Goal: Task Accomplishment & Management: Complete application form

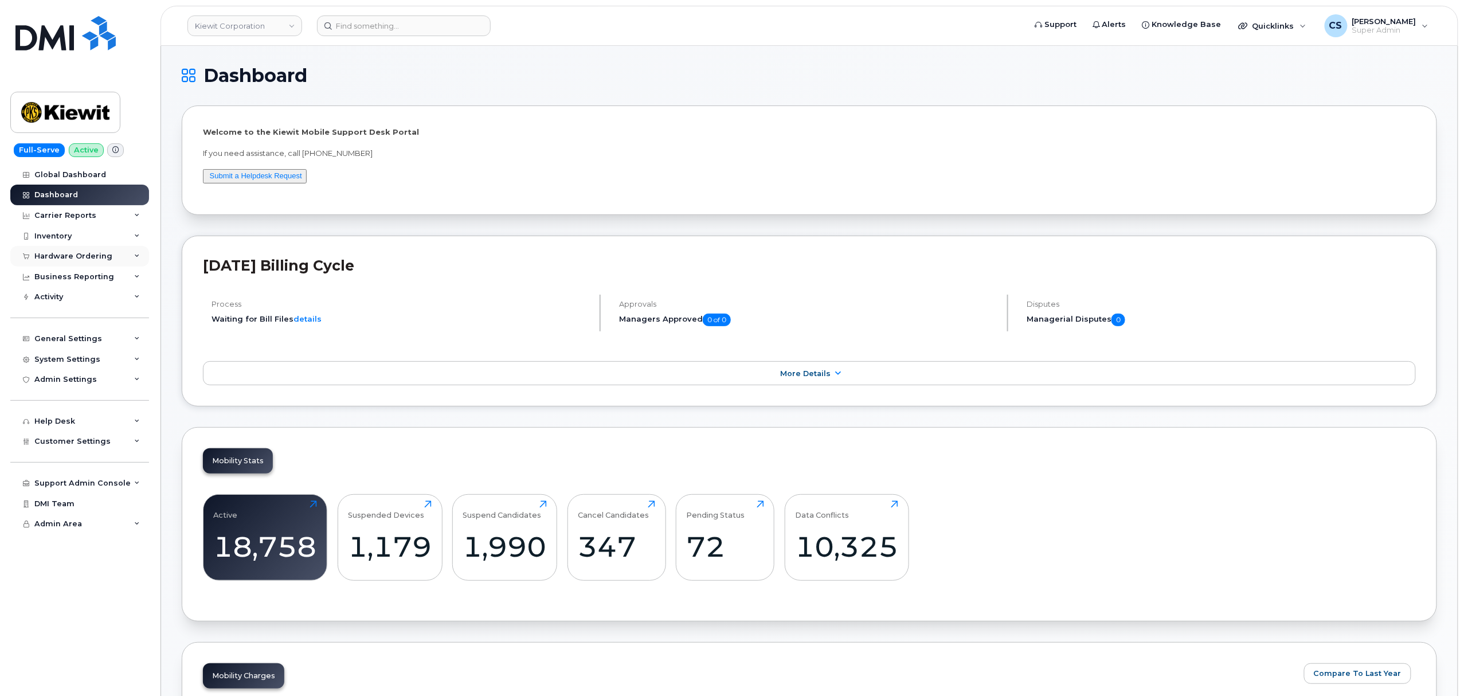
click at [138, 260] on div "Hardware Ordering" at bounding box center [79, 256] width 139 height 21
click at [138, 484] on icon at bounding box center [137, 486] width 6 height 6
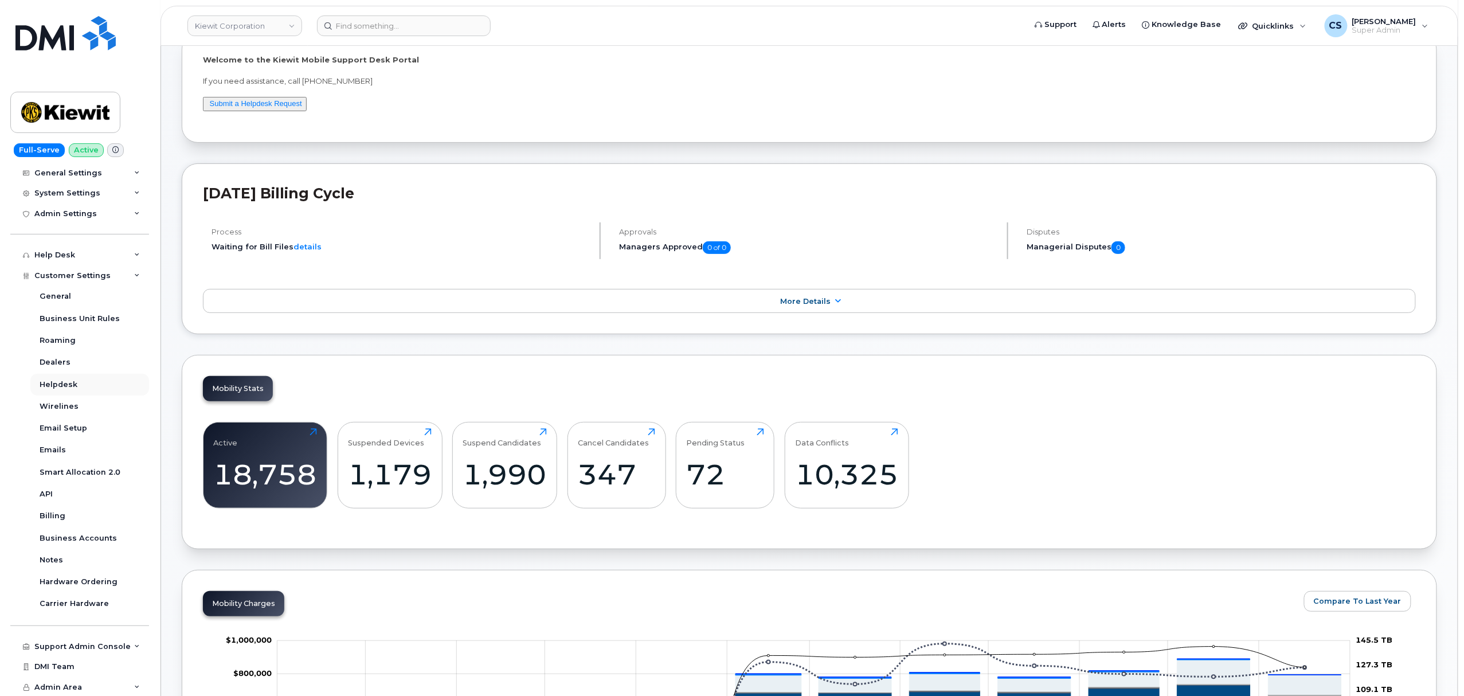
scroll to position [76, 0]
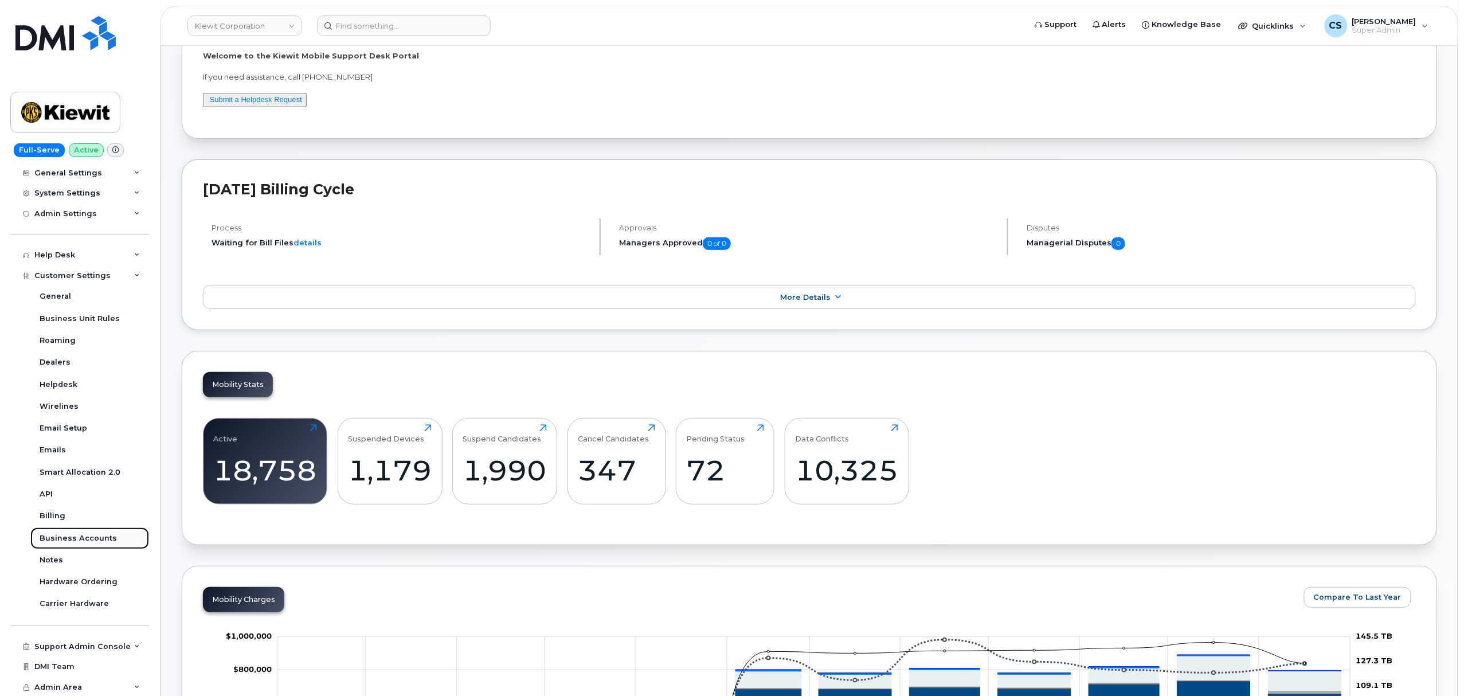
click at [113, 522] on link "Business Accounts" at bounding box center [89, 538] width 119 height 22
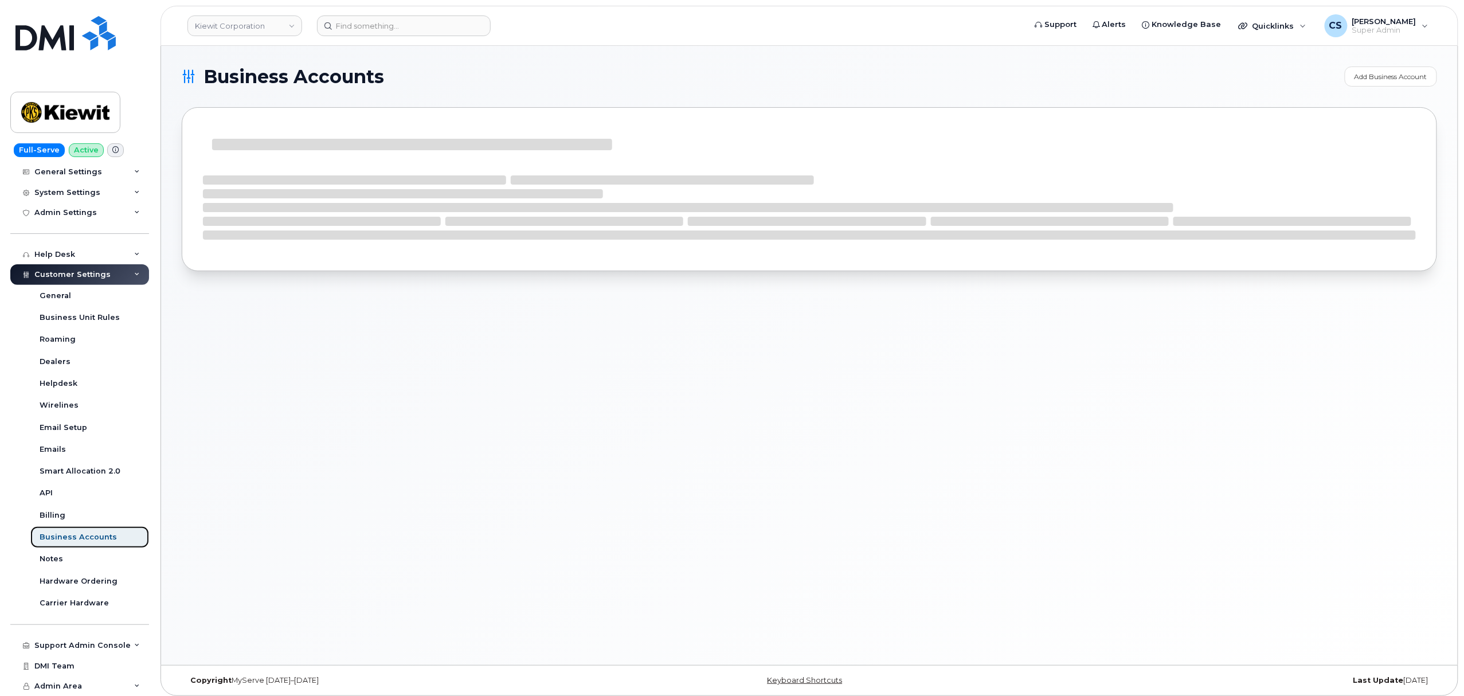
scroll to position [166, 0]
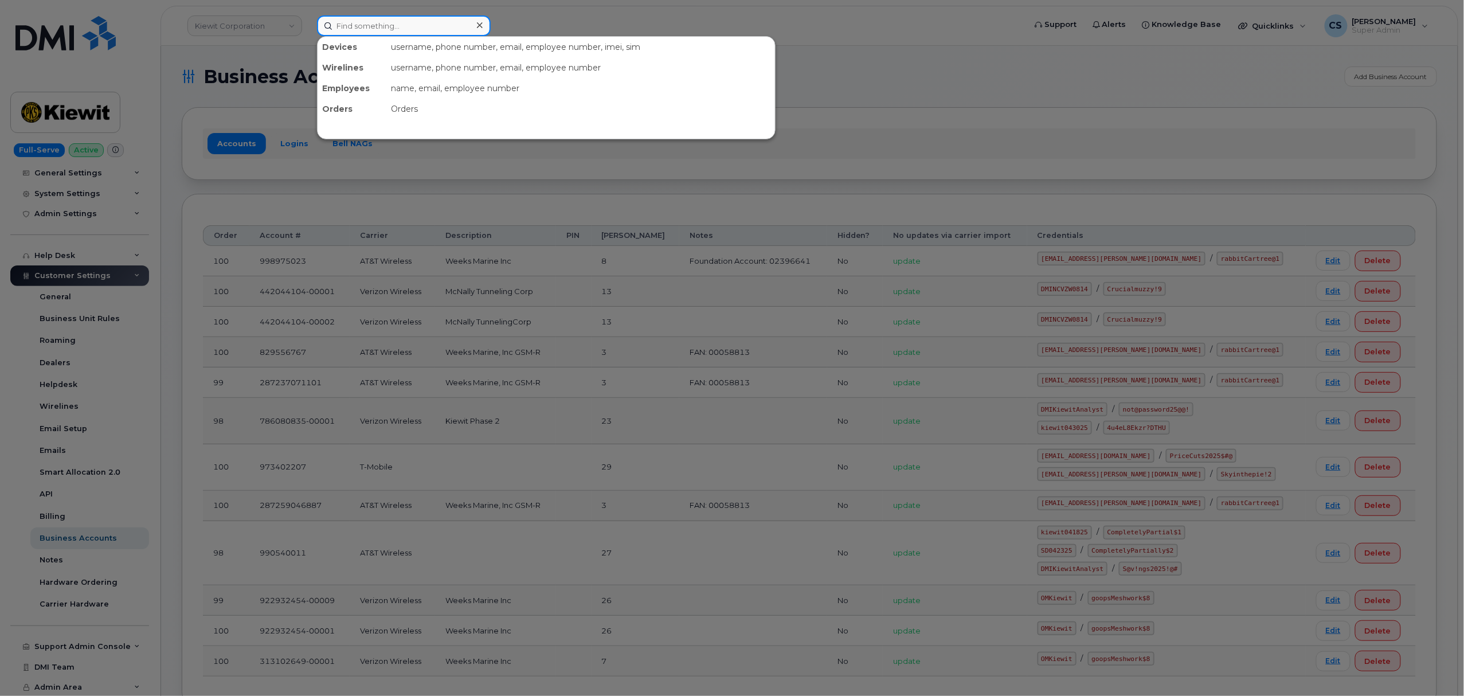
paste input "299769"
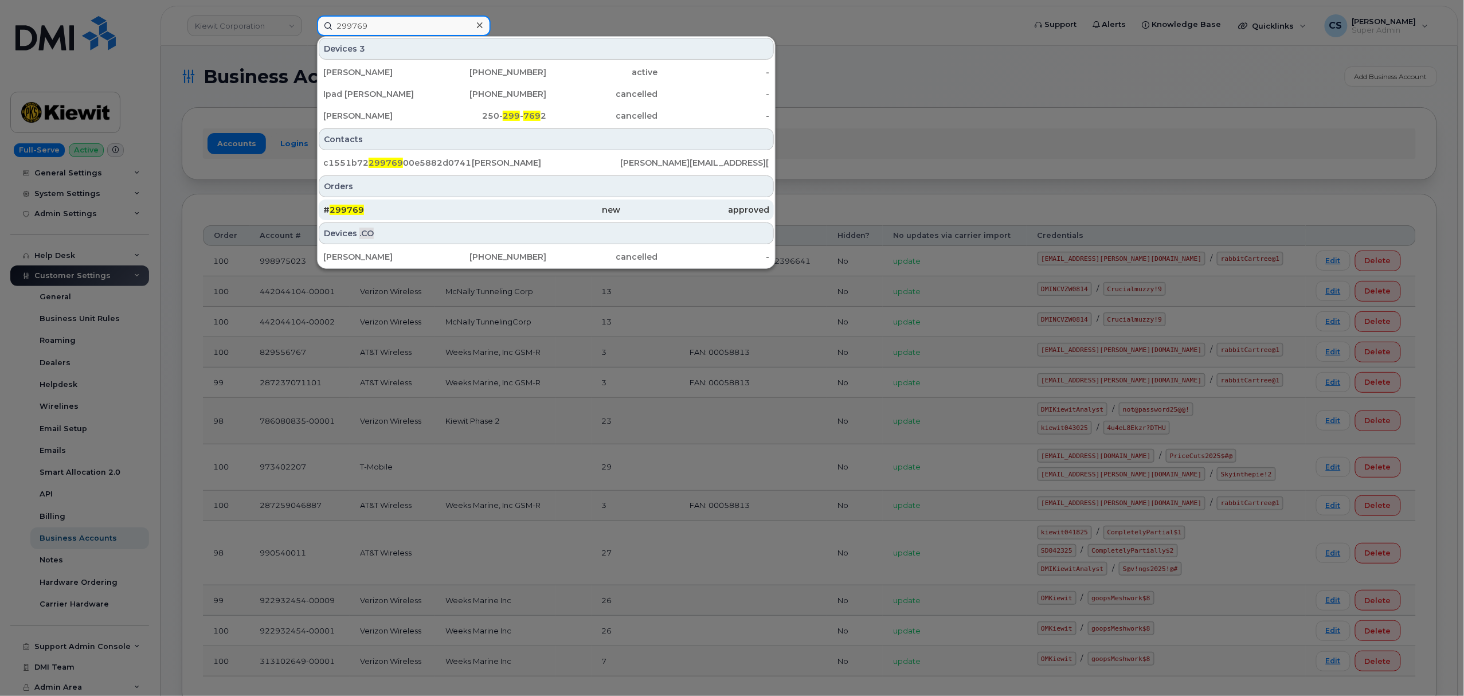
type input "299769"
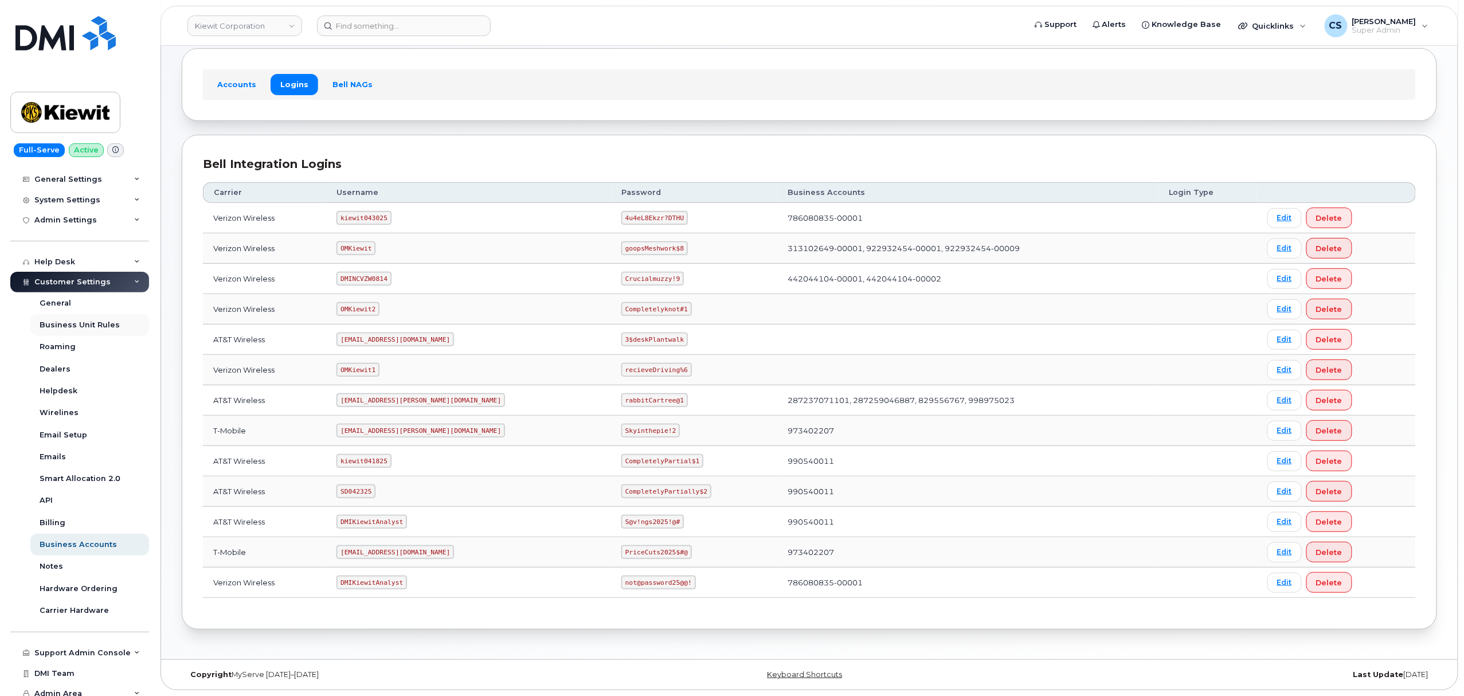
scroll to position [166, 0]
click at [375, 461] on code "kiewit041825" at bounding box center [363, 461] width 54 height 14
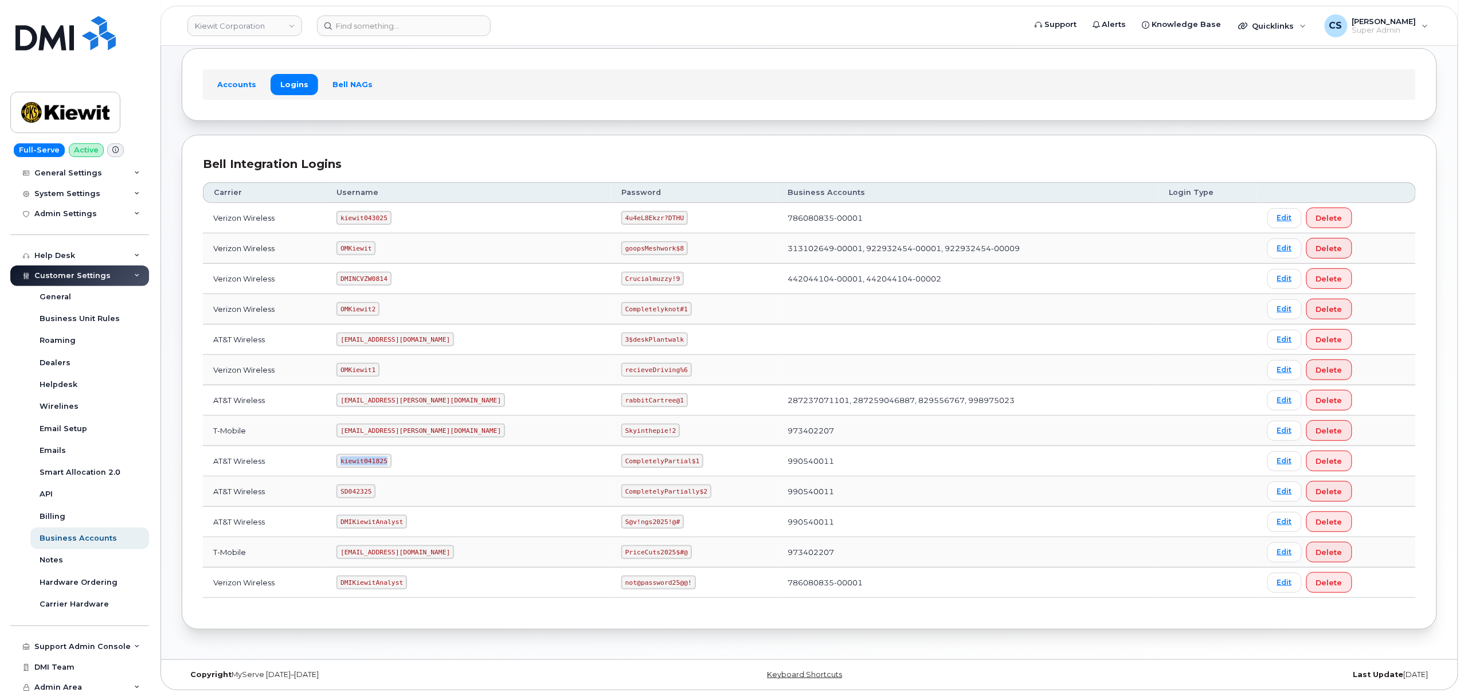
click at [375, 461] on code "kiewit041825" at bounding box center [363, 461] width 54 height 14
click at [362, 491] on code "SD042325" at bounding box center [355, 491] width 39 height 14
click at [363, 491] on code "SD042325" at bounding box center [355, 491] width 39 height 14
copy code "SD042325"
drag, startPoint x: 647, startPoint y: 489, endPoint x: 556, endPoint y: 479, distance: 91.7
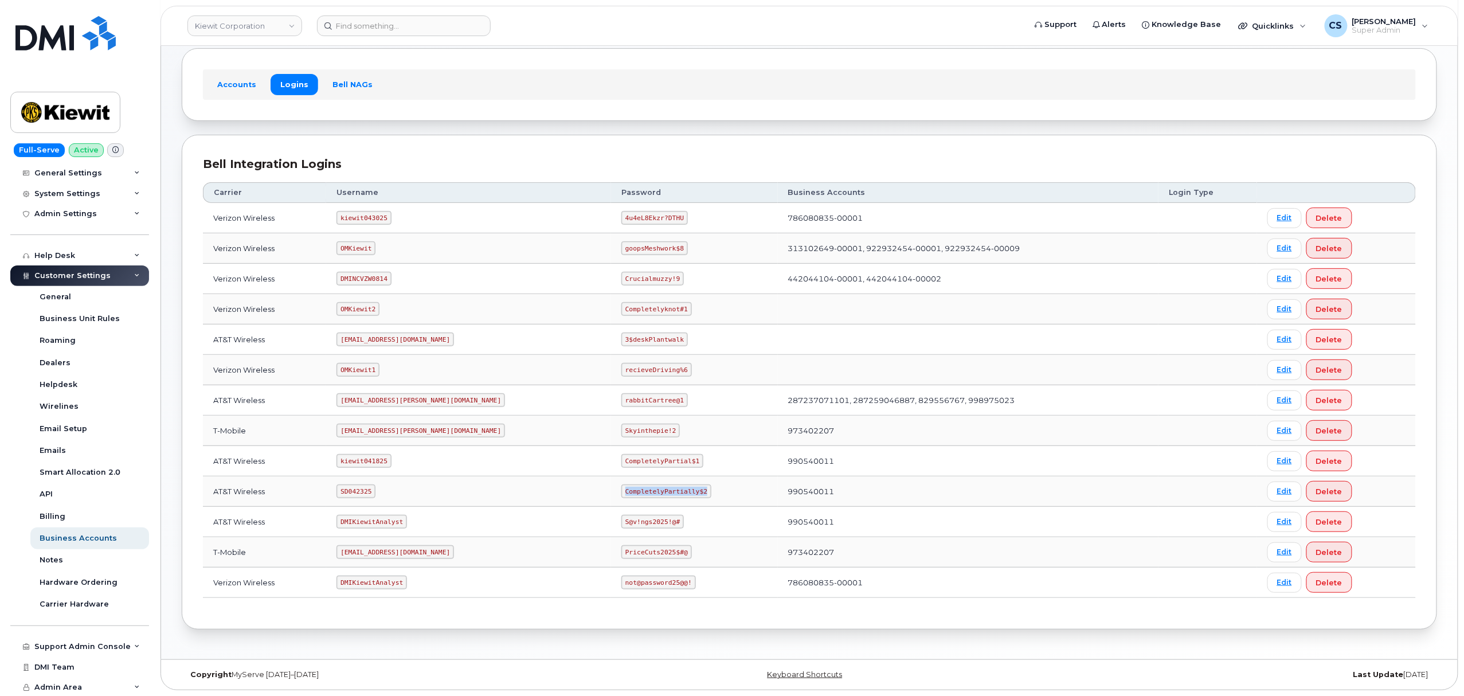
click at [556, 479] on tr "AT&T Wireless SD042325 CompletelyPartially$2 990540011 Edit Delete" at bounding box center [809, 491] width 1213 height 30
copy tr "CompletelyPartially$2"
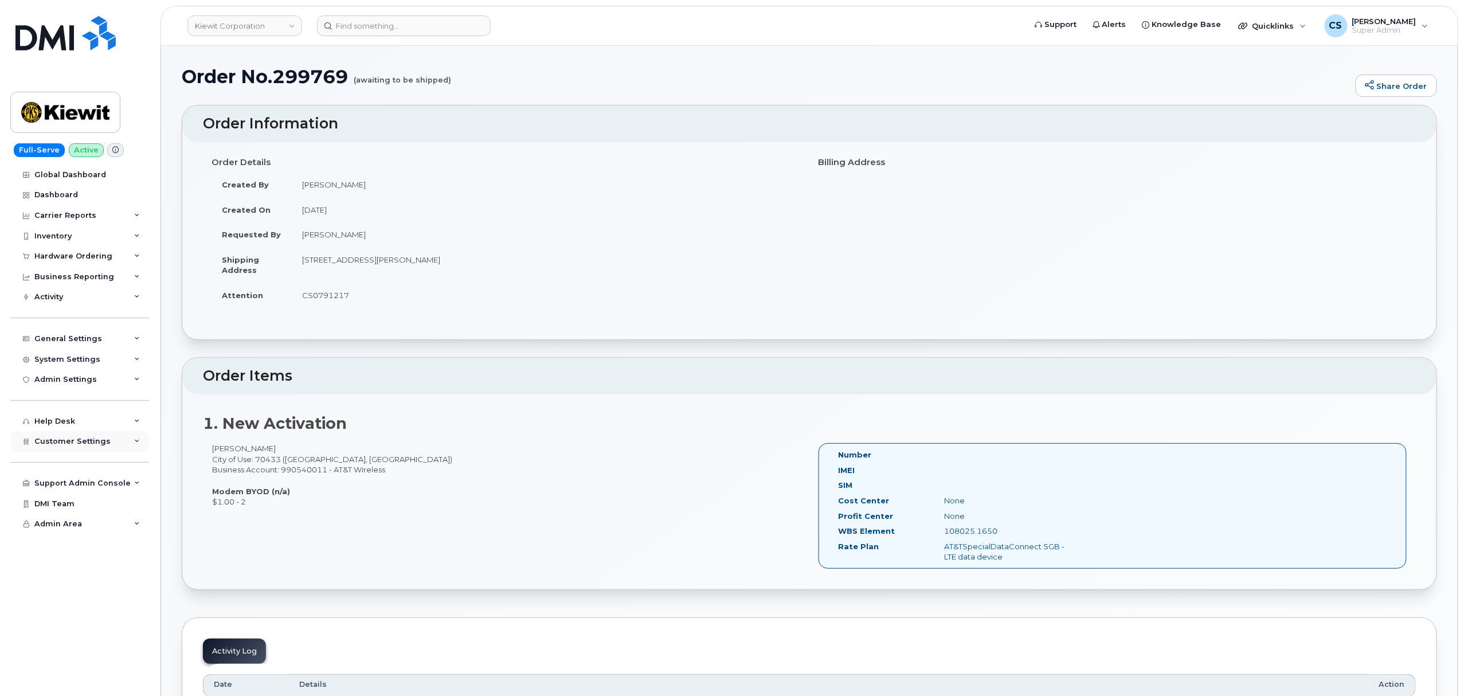
click at [136, 443] on icon at bounding box center [137, 442] width 6 height 6
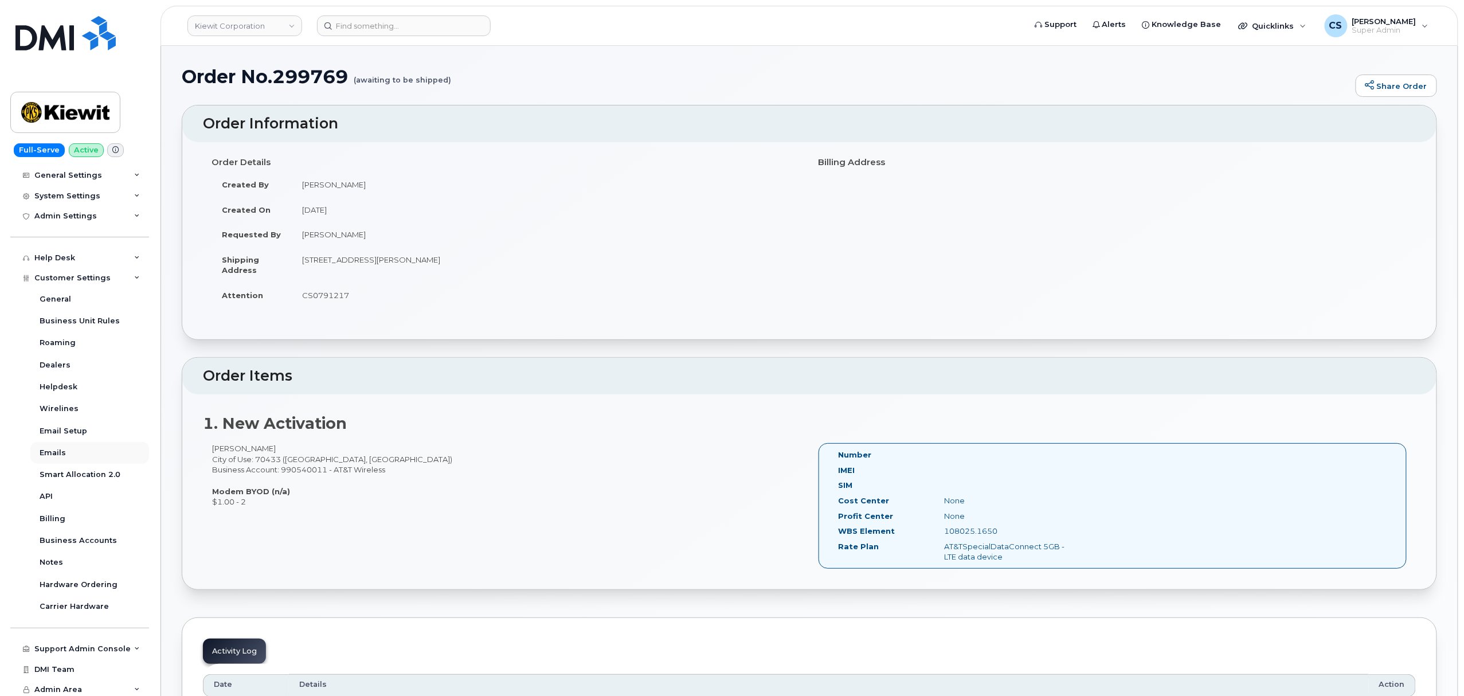
scroll to position [166, 0]
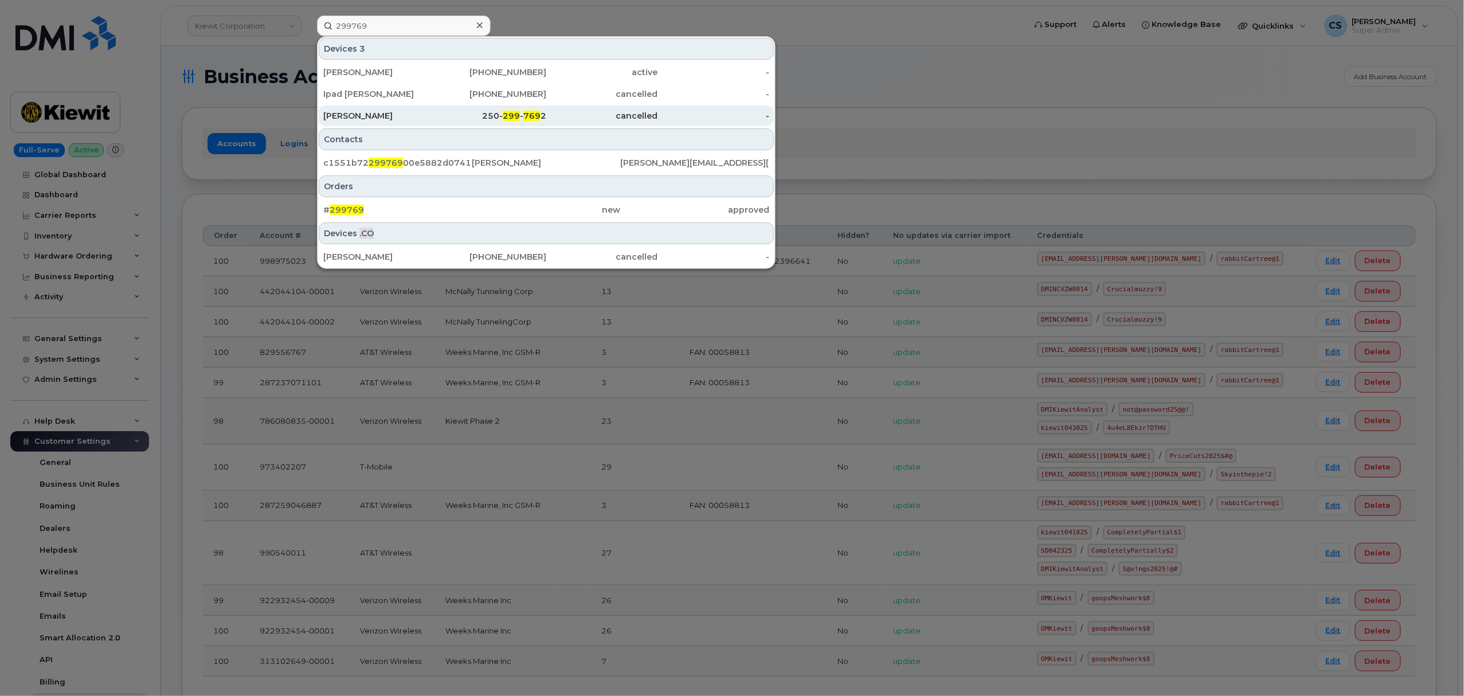
scroll to position [166, 0]
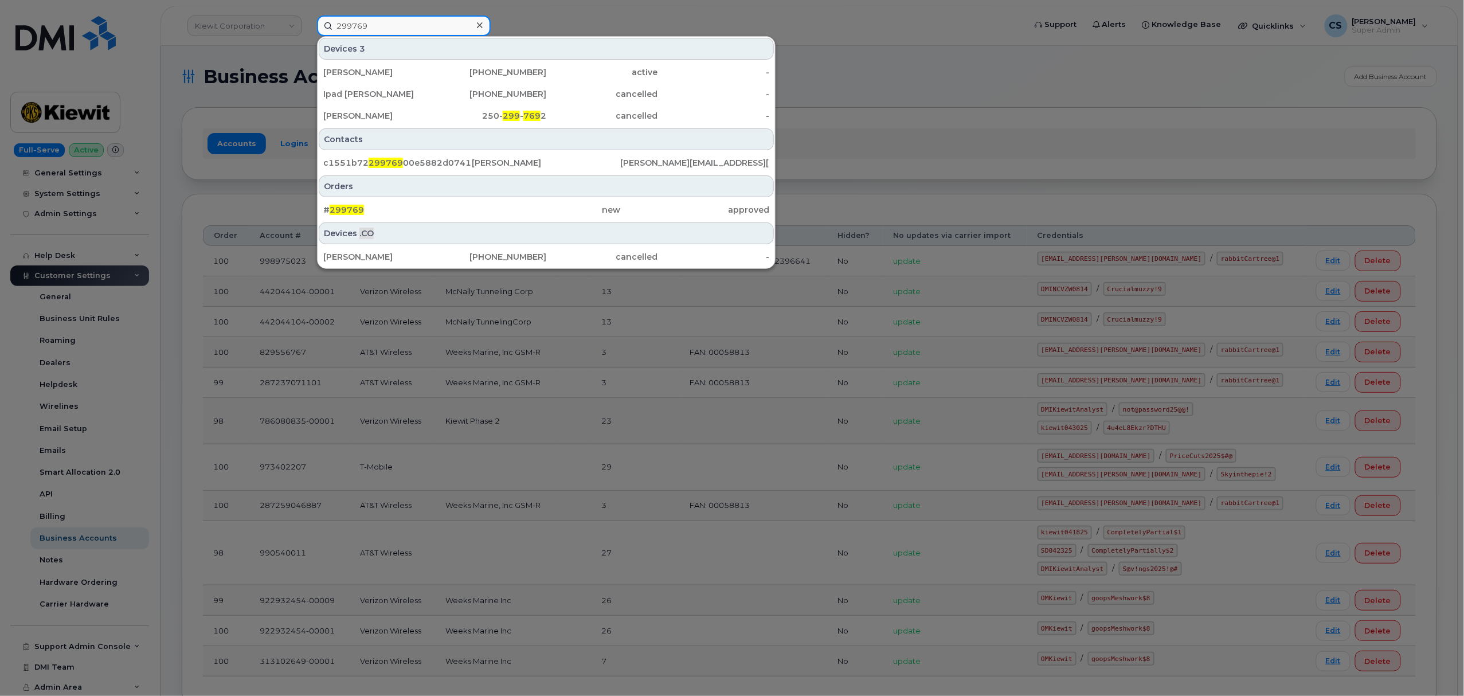
click at [390, 21] on input "299769" at bounding box center [404, 25] width 174 height 21
paste input "300445"
type input "300445"
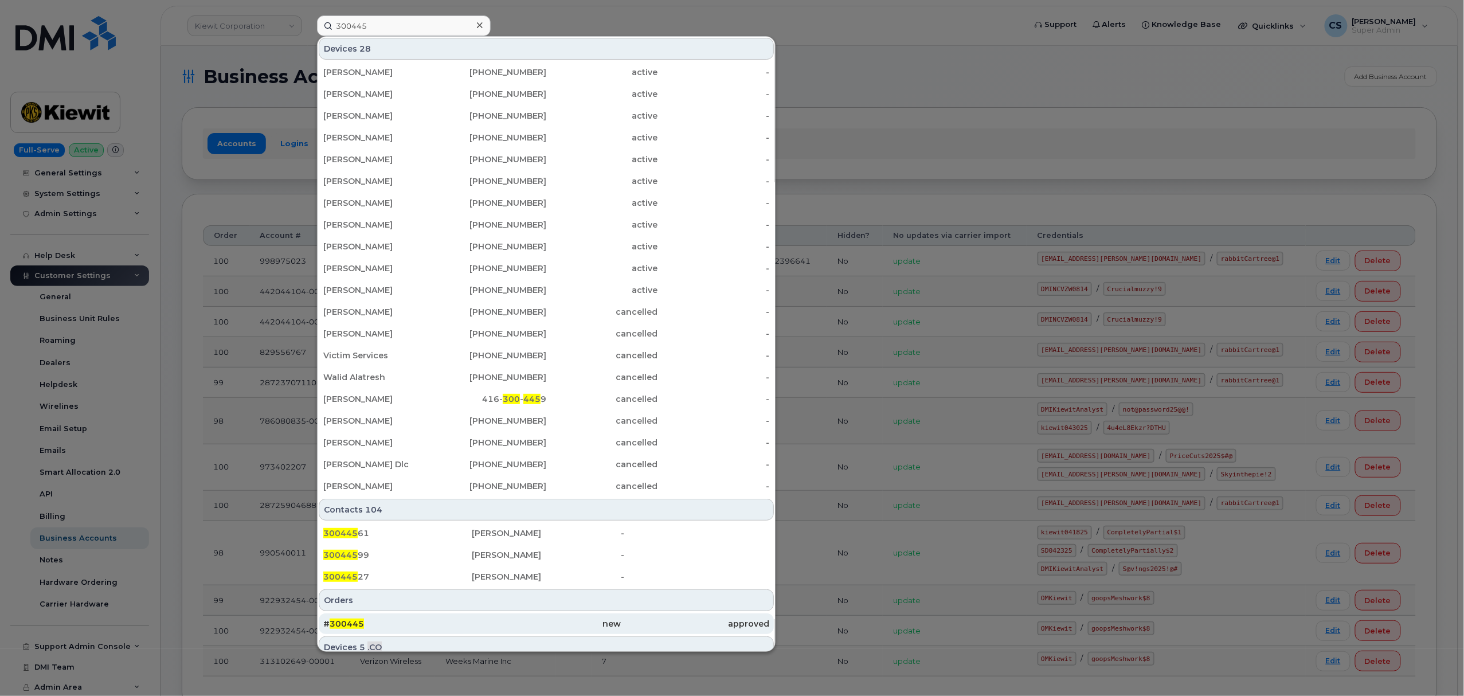
click at [346, 627] on span "300445" at bounding box center [347, 623] width 34 height 10
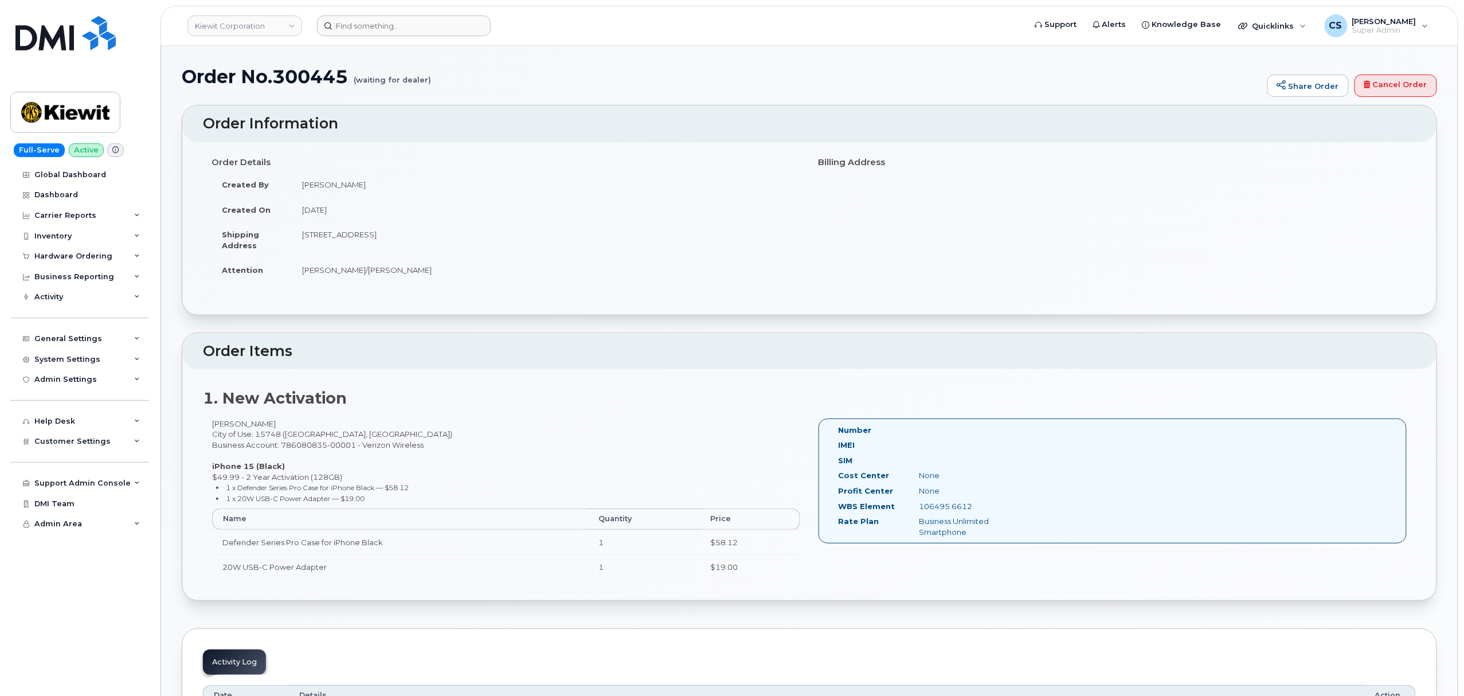
click at [553, 28] on form at bounding box center [667, 25] width 700 height 21
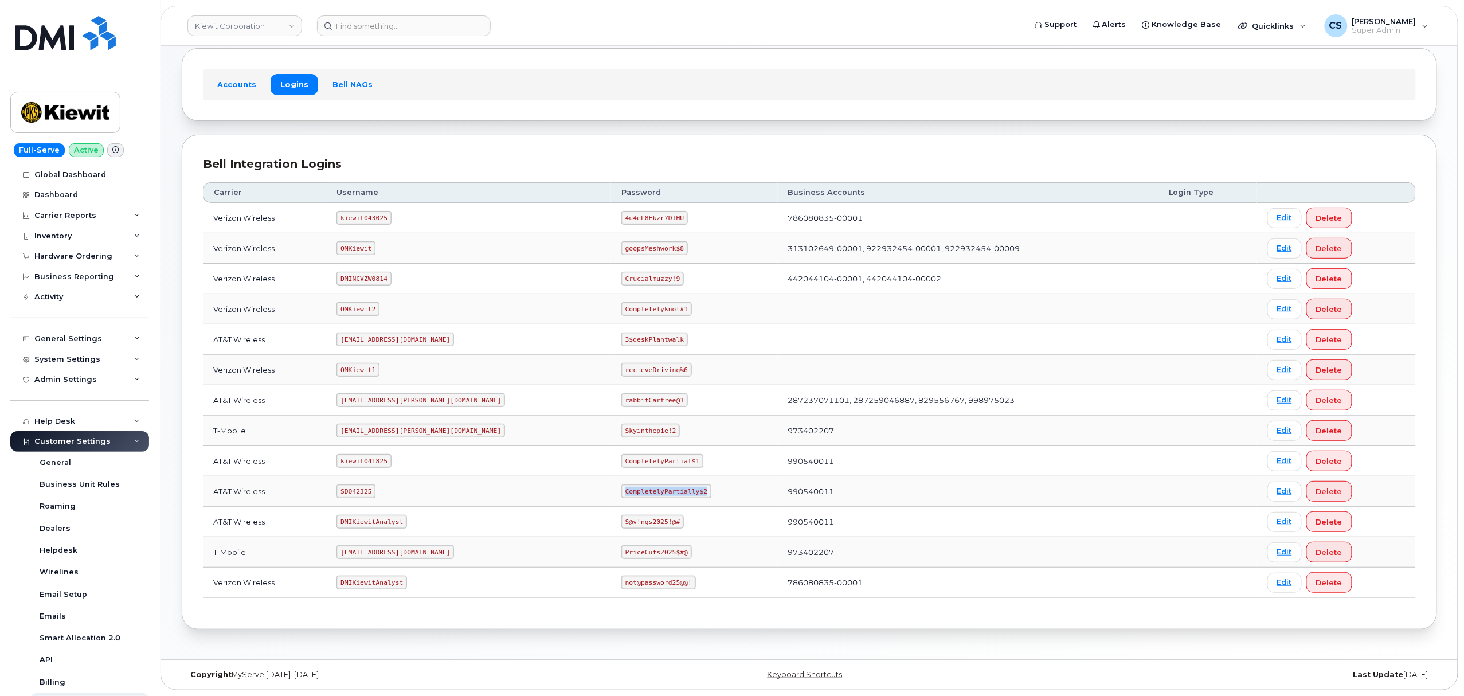
scroll to position [166, 0]
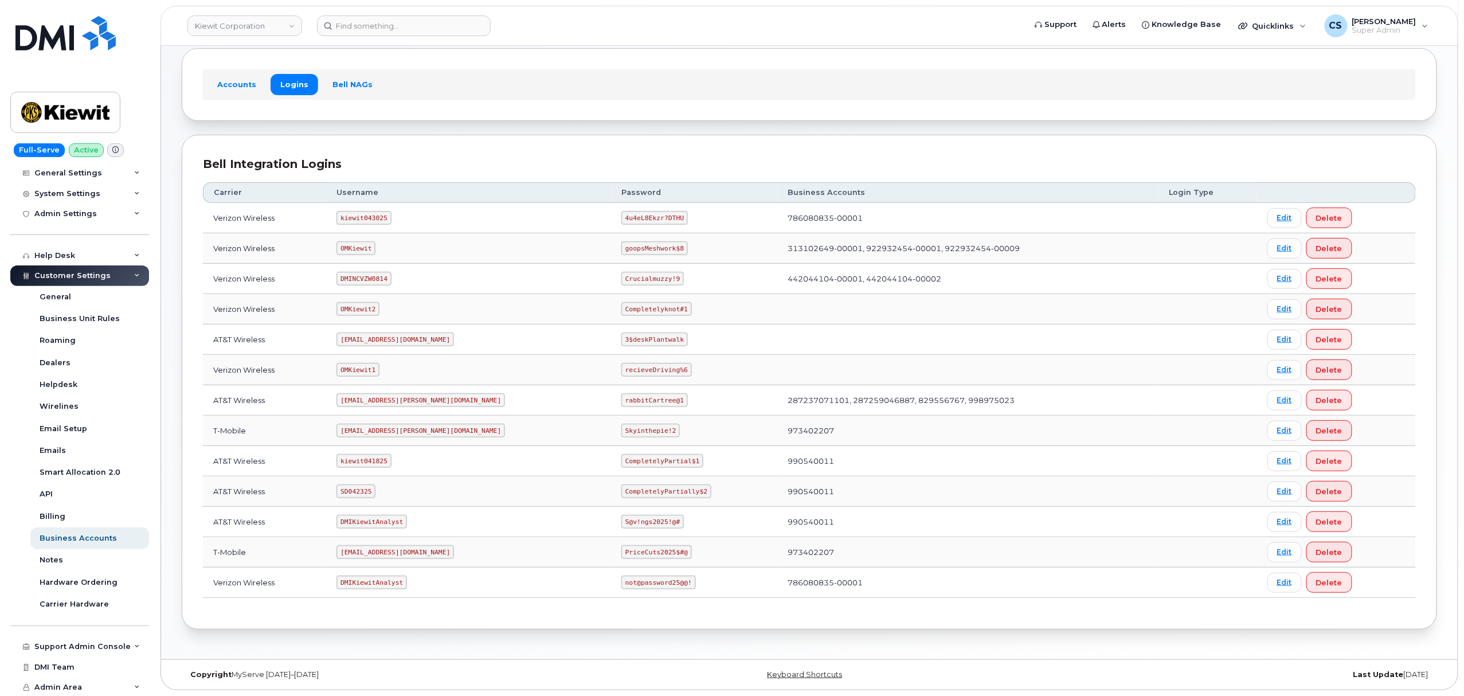
click at [373, 216] on code "kiewit043025" at bounding box center [363, 218] width 54 height 14
click at [374, 216] on code "kiewit043025" at bounding box center [363, 218] width 54 height 14
copy code "kiewit043025"
drag, startPoint x: 625, startPoint y: 214, endPoint x: 567, endPoint y: 211, distance: 58.0
click at [611, 211] on td "4u4eL8Ekzr?DTHU" at bounding box center [694, 218] width 167 height 30
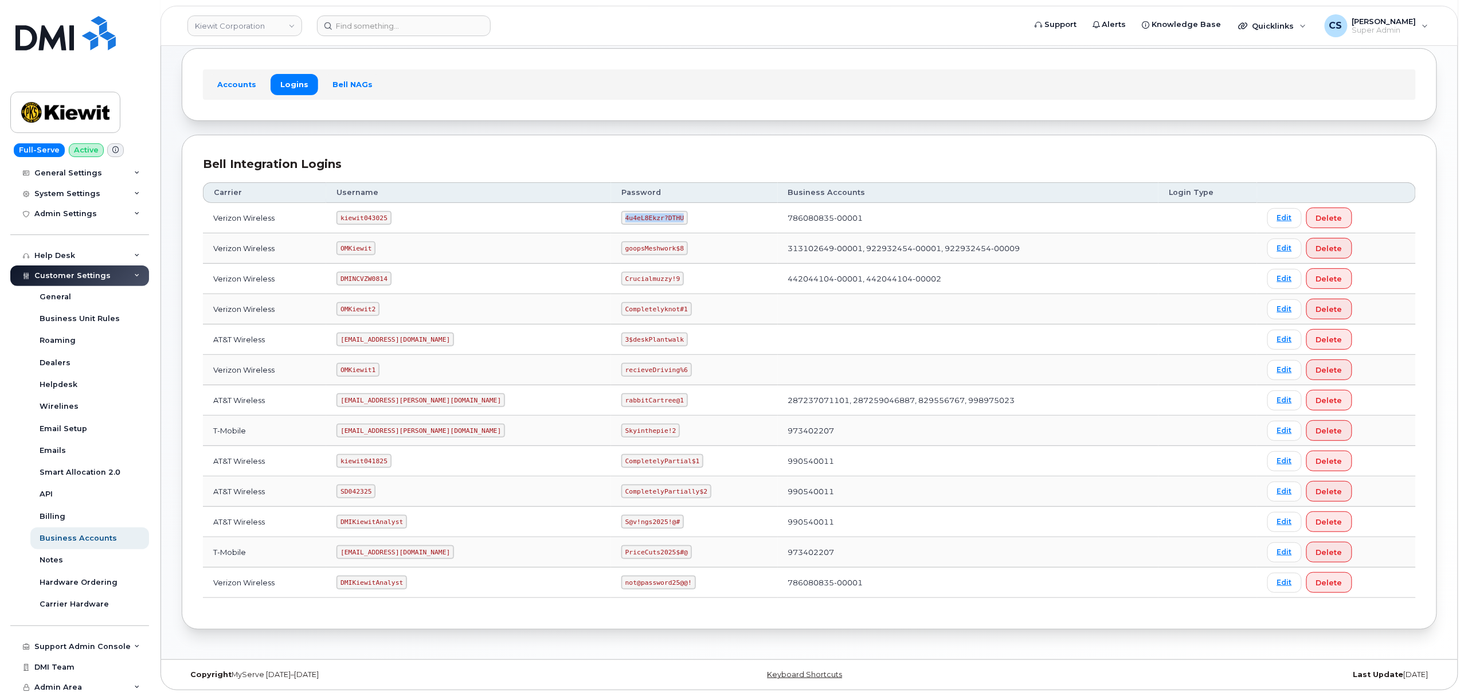
copy code "4u4eL8Ekzr?DTHU"
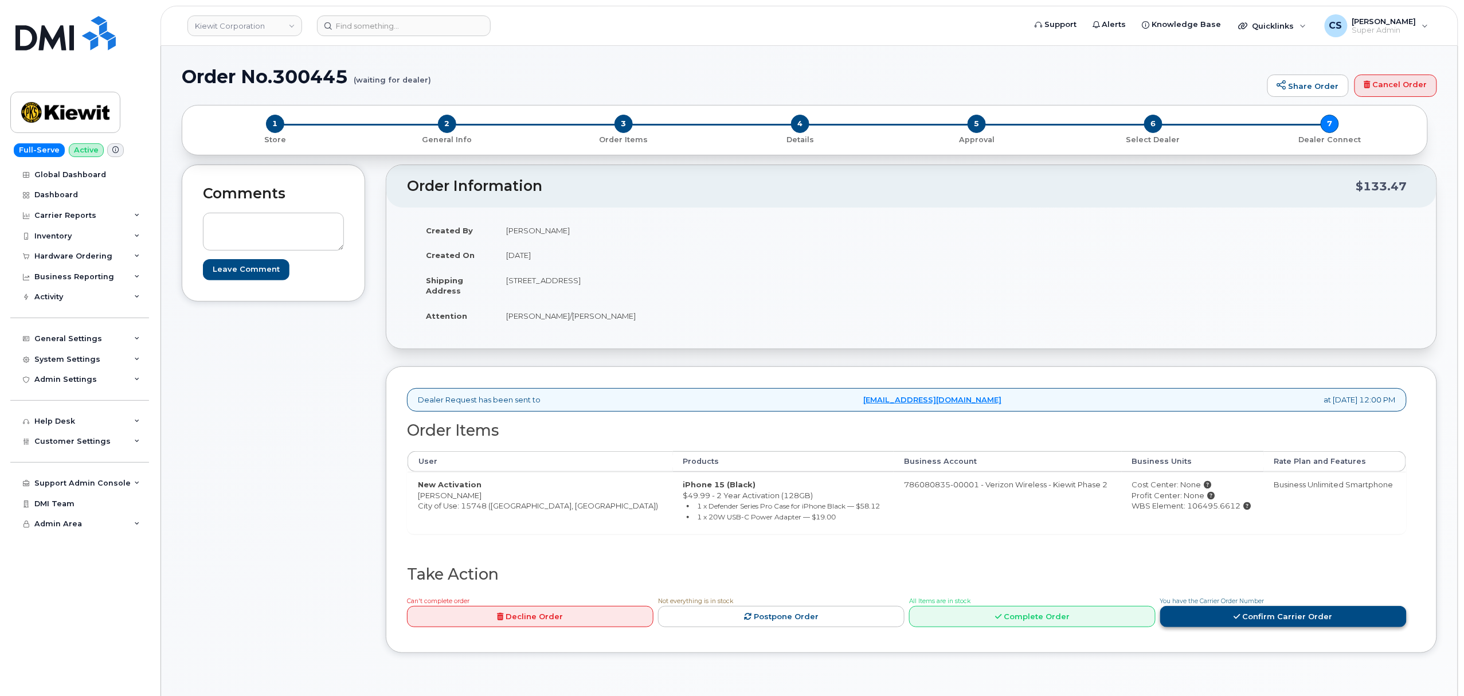
click at [1276, 627] on link "Confirm Carrier Order" at bounding box center [1283, 616] width 246 height 21
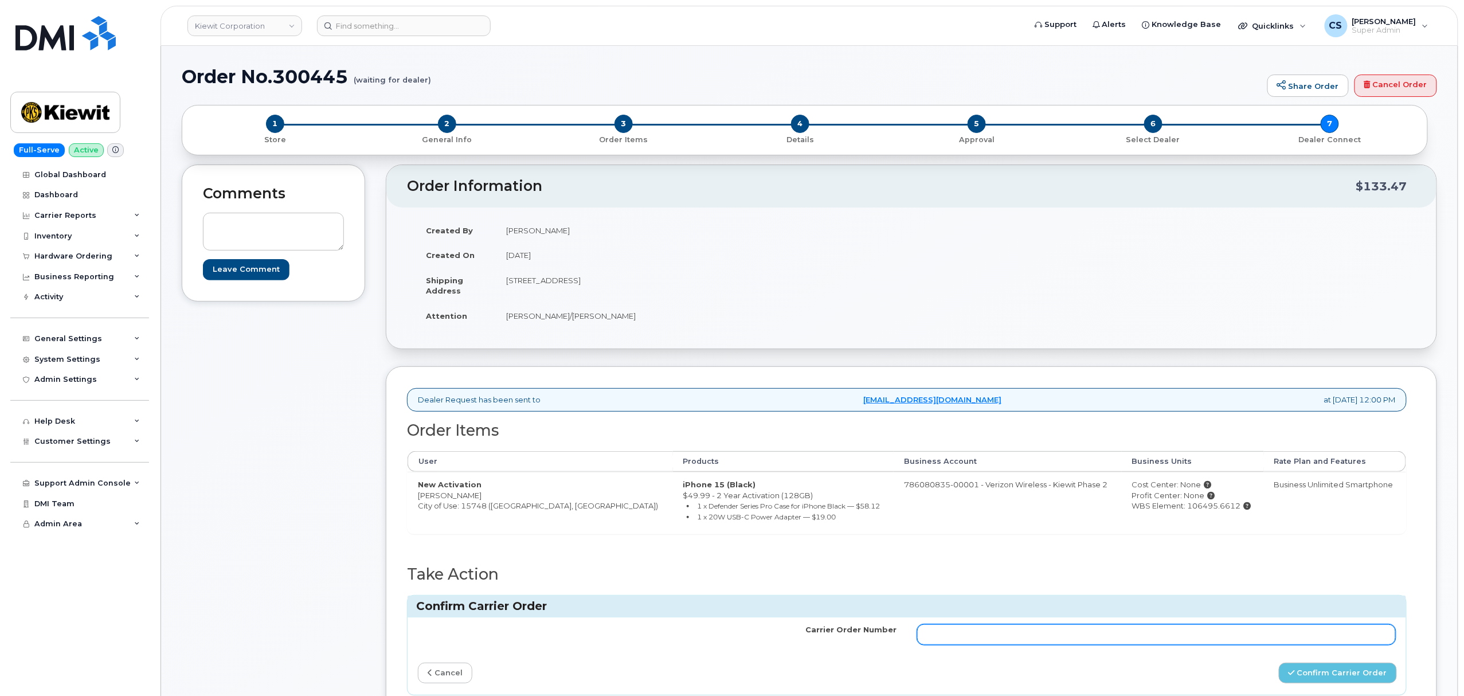
click at [1037, 633] on input "Carrier Order Number" at bounding box center [1156, 634] width 479 height 21
paste input "MB1000500922348"
type input "MB1000500922348"
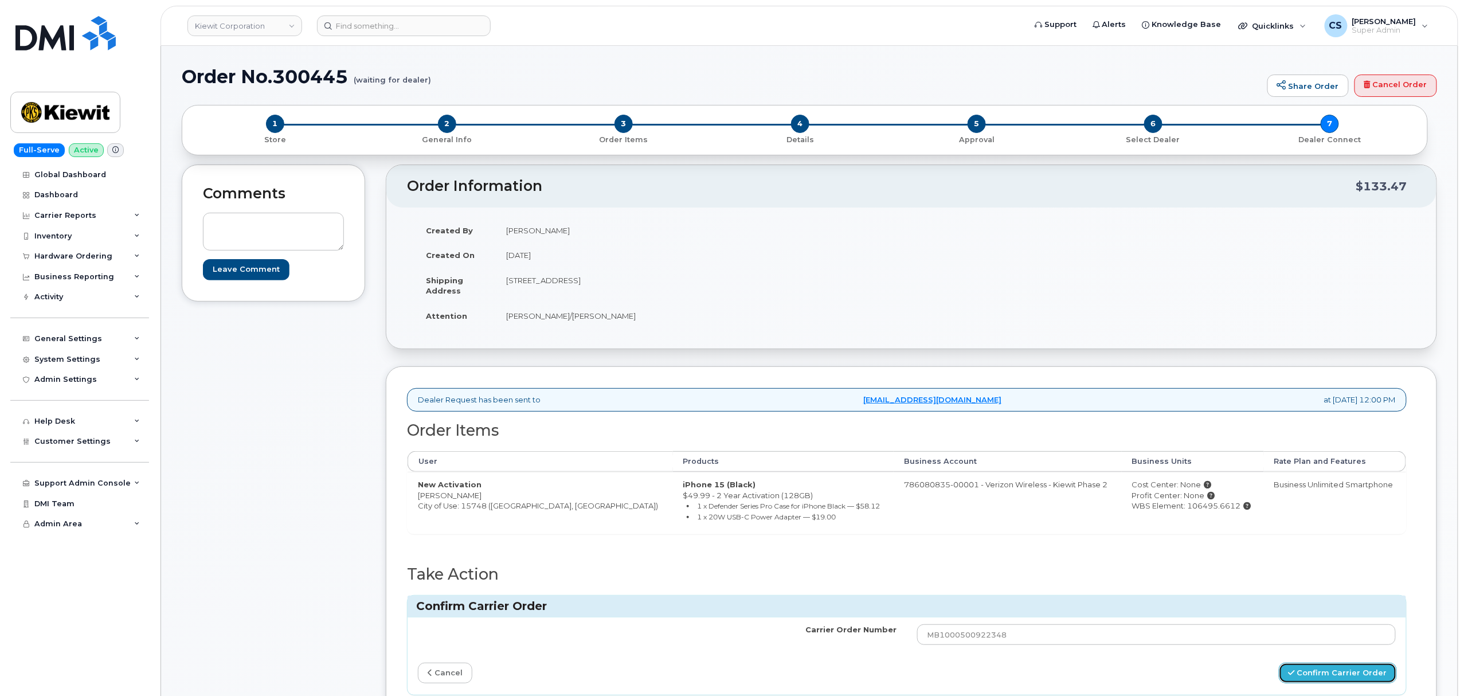
click at [1326, 675] on button "Confirm Carrier Order" at bounding box center [1338, 673] width 118 height 21
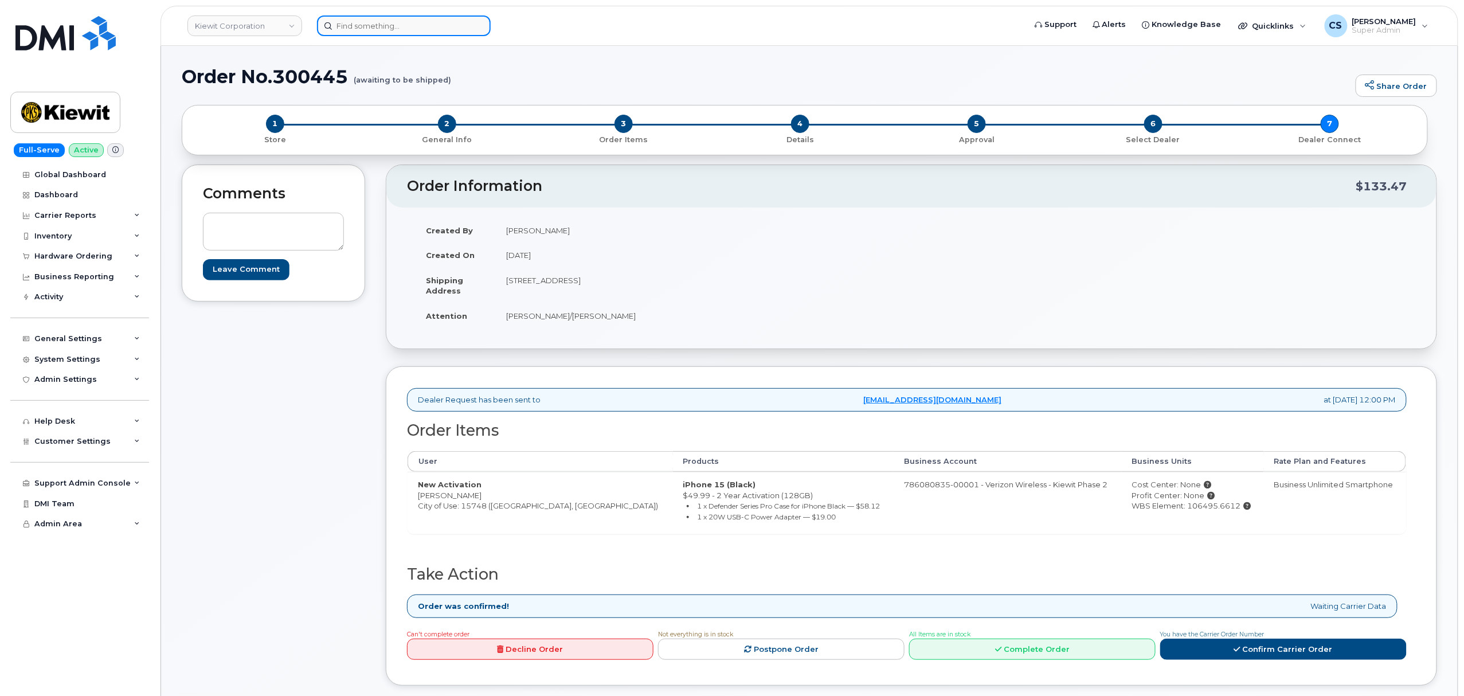
click at [409, 22] on input at bounding box center [404, 25] width 174 height 21
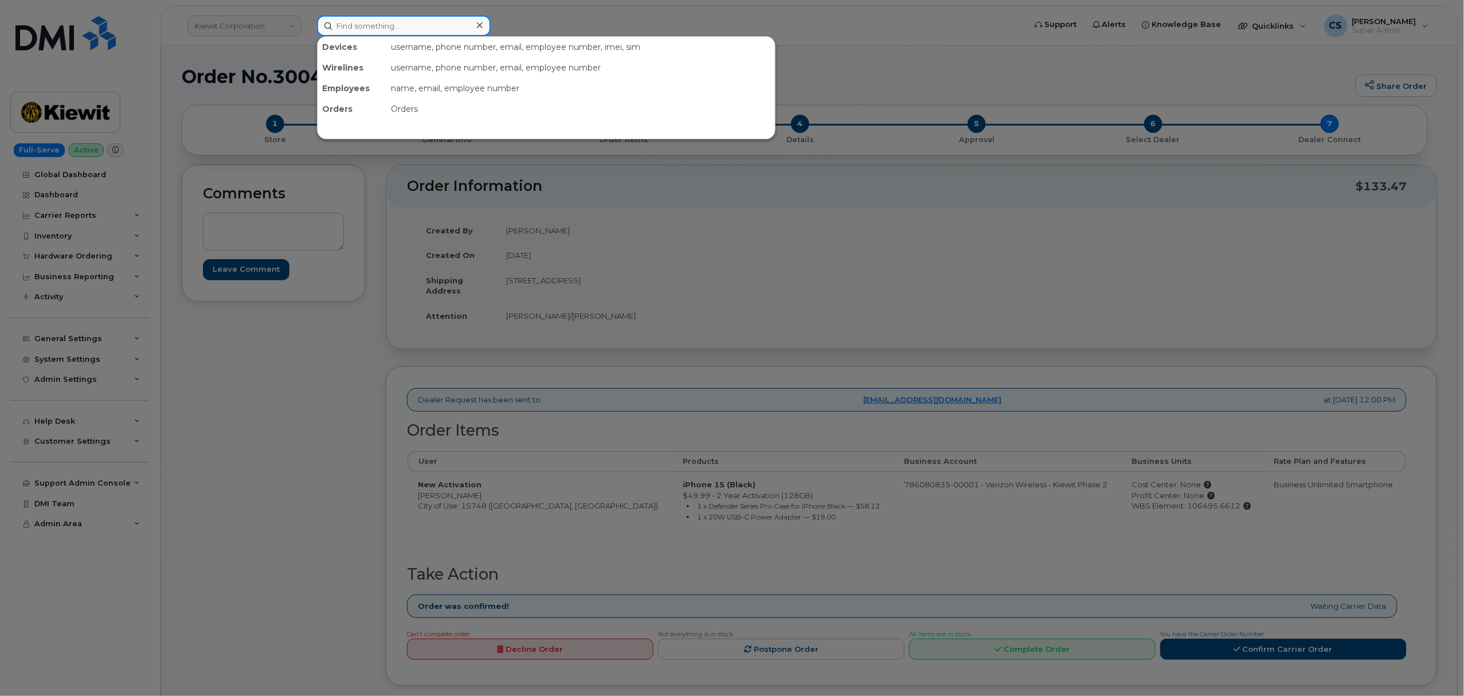
click at [409, 22] on input at bounding box center [404, 25] width 174 height 21
paste input "299998"
type input "299998"
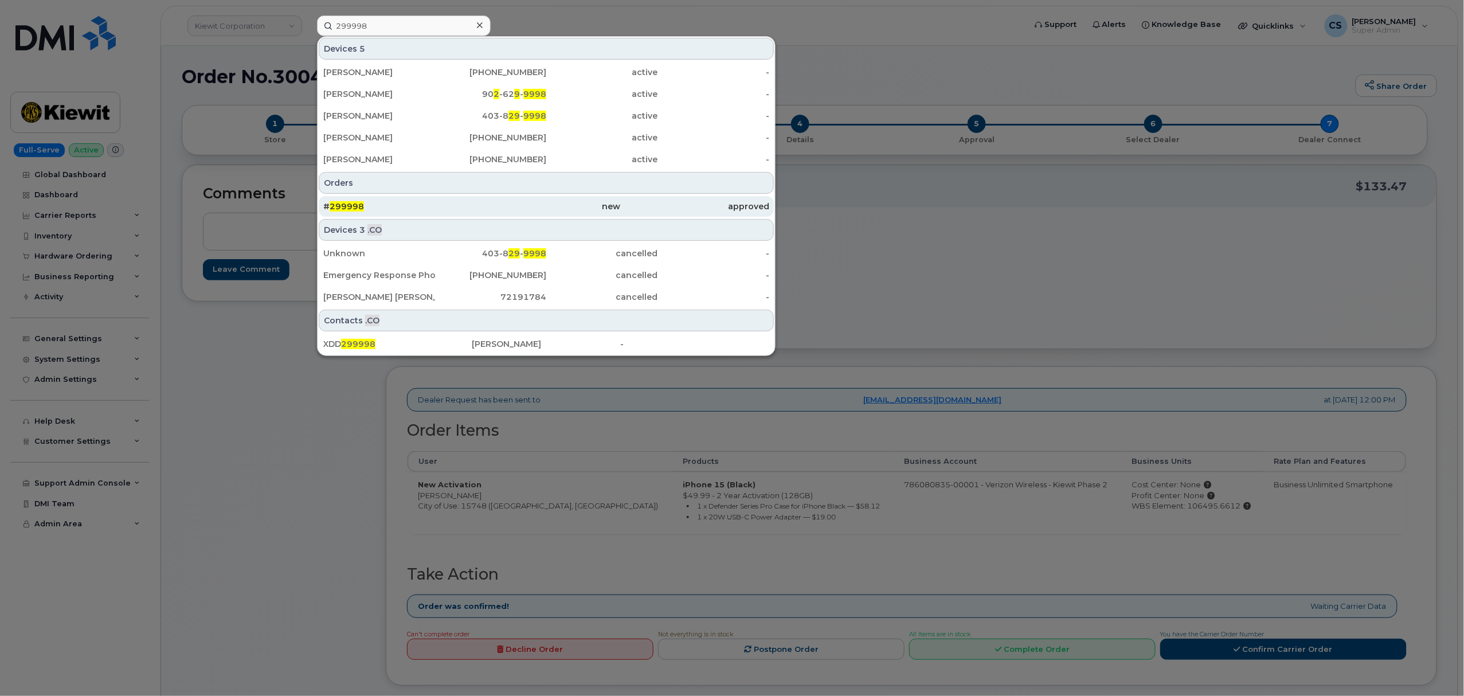
click at [342, 205] on span "299998" at bounding box center [347, 206] width 34 height 10
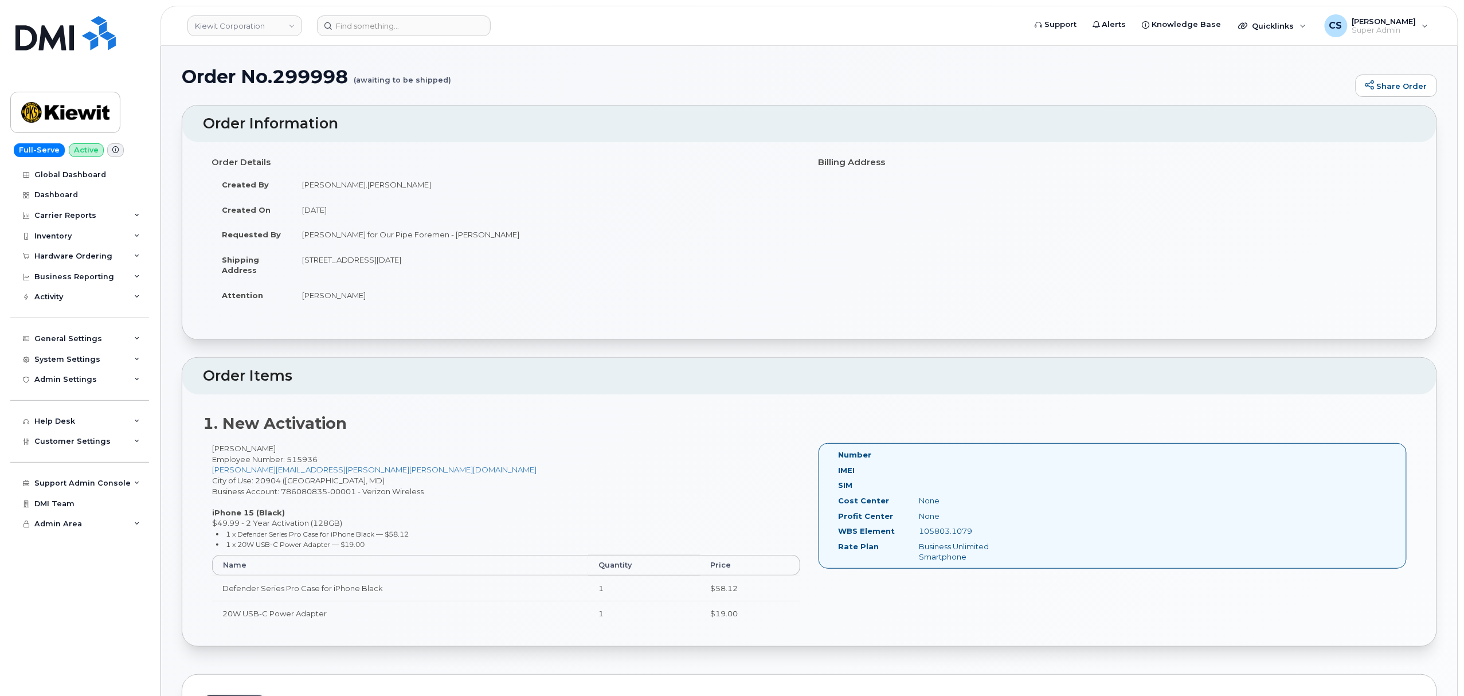
click at [948, 532] on div "105803.1079" at bounding box center [966, 531] width 113 height 11
copy div "105803.1079"
